Goal: Task Accomplishment & Management: Manage account settings

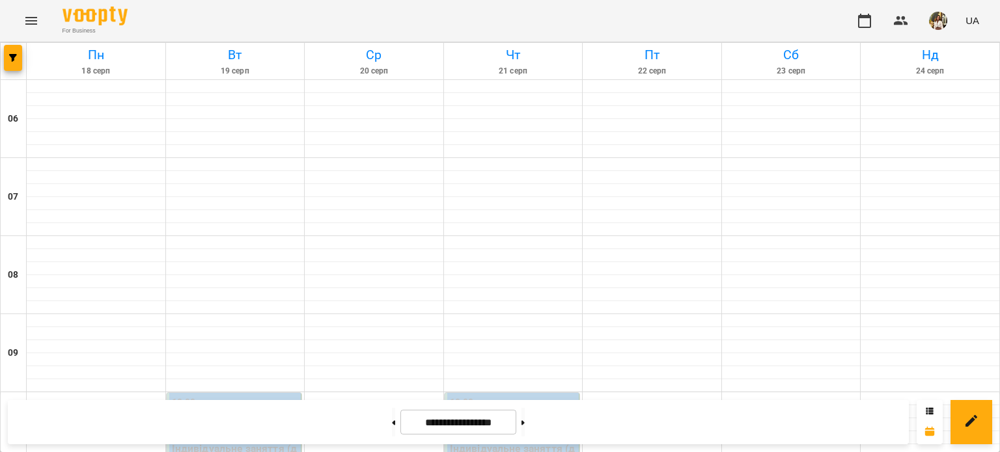
scroll to position [911, 0]
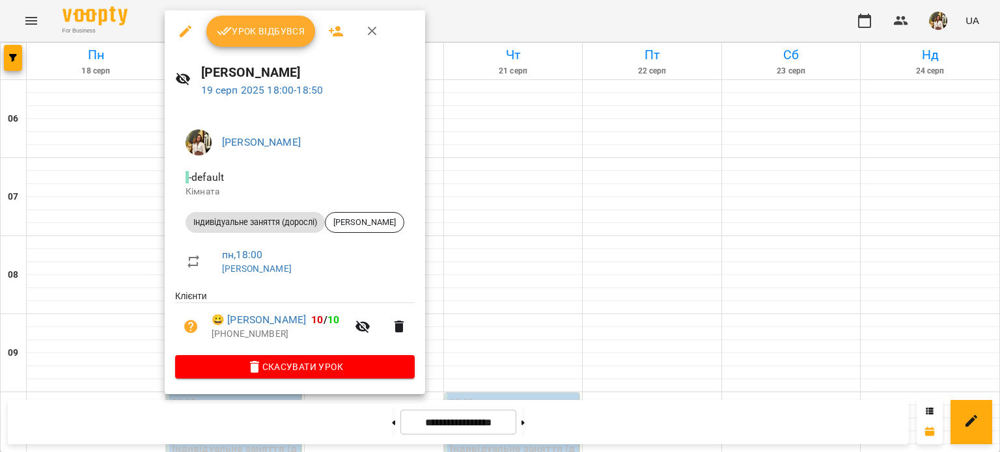
click at [266, 39] on button "Урок відбувся" at bounding box center [260, 31] width 109 height 31
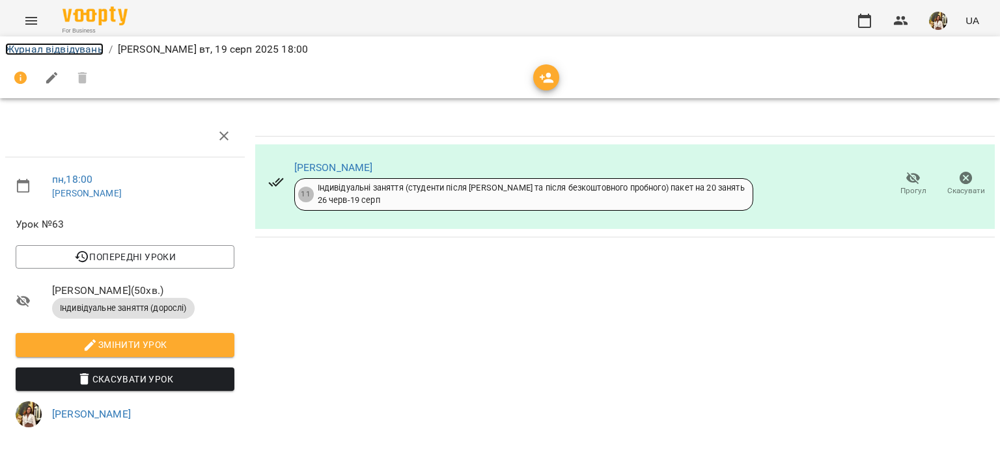
click at [61, 53] on link "Журнал відвідувань" at bounding box center [54, 49] width 98 height 12
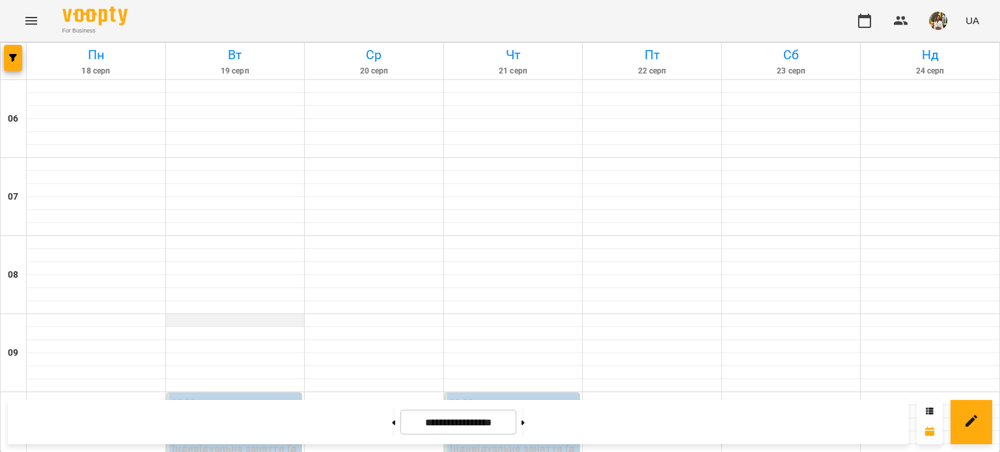
scroll to position [976, 0]
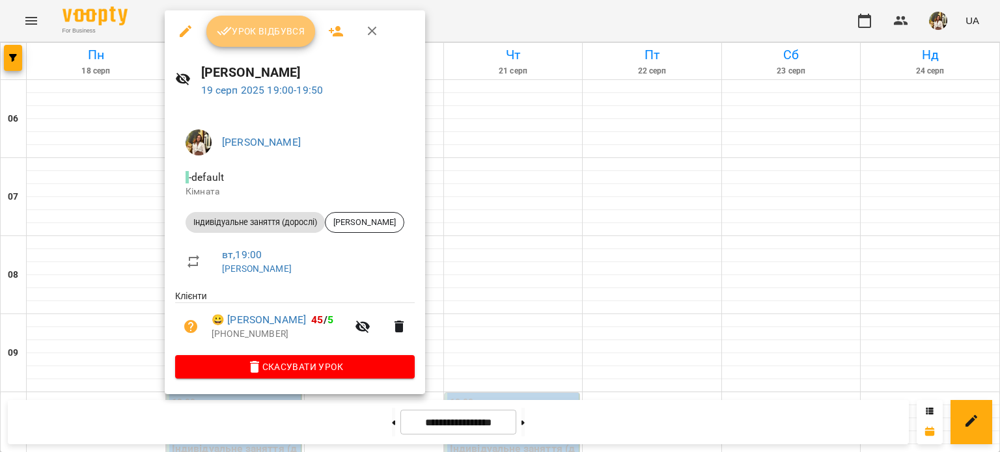
click at [245, 31] on span "Урок відбувся" at bounding box center [261, 31] width 89 height 16
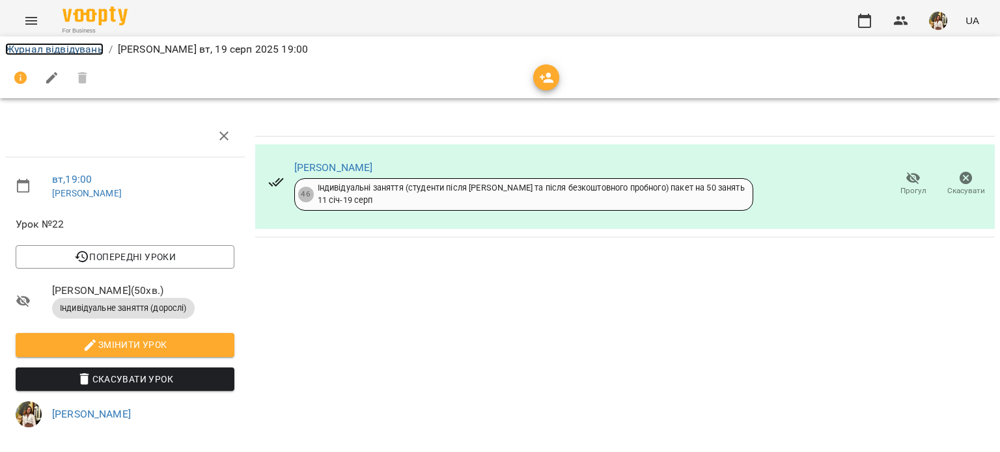
click at [83, 49] on link "Журнал відвідувань" at bounding box center [54, 49] width 98 height 12
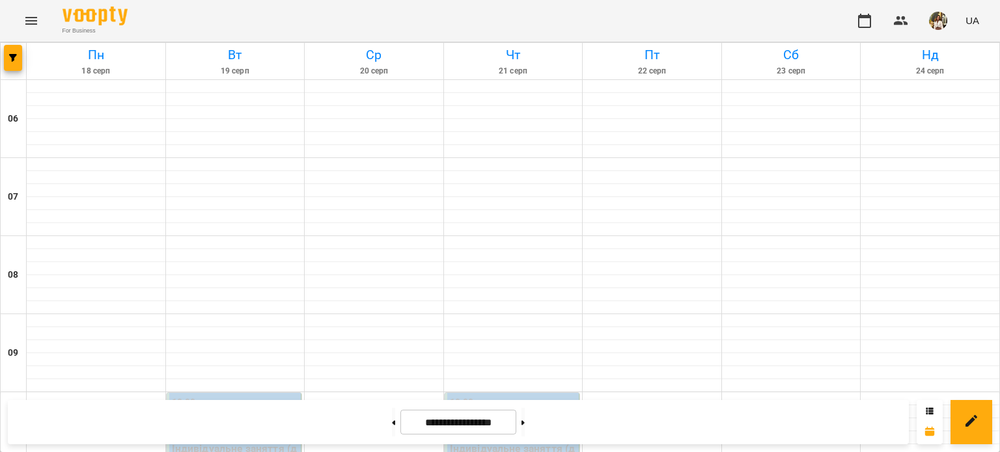
click at [167, 25] on div "For Business UA" at bounding box center [500, 21] width 1000 height 42
